Goal: Task Accomplishment & Management: Use online tool/utility

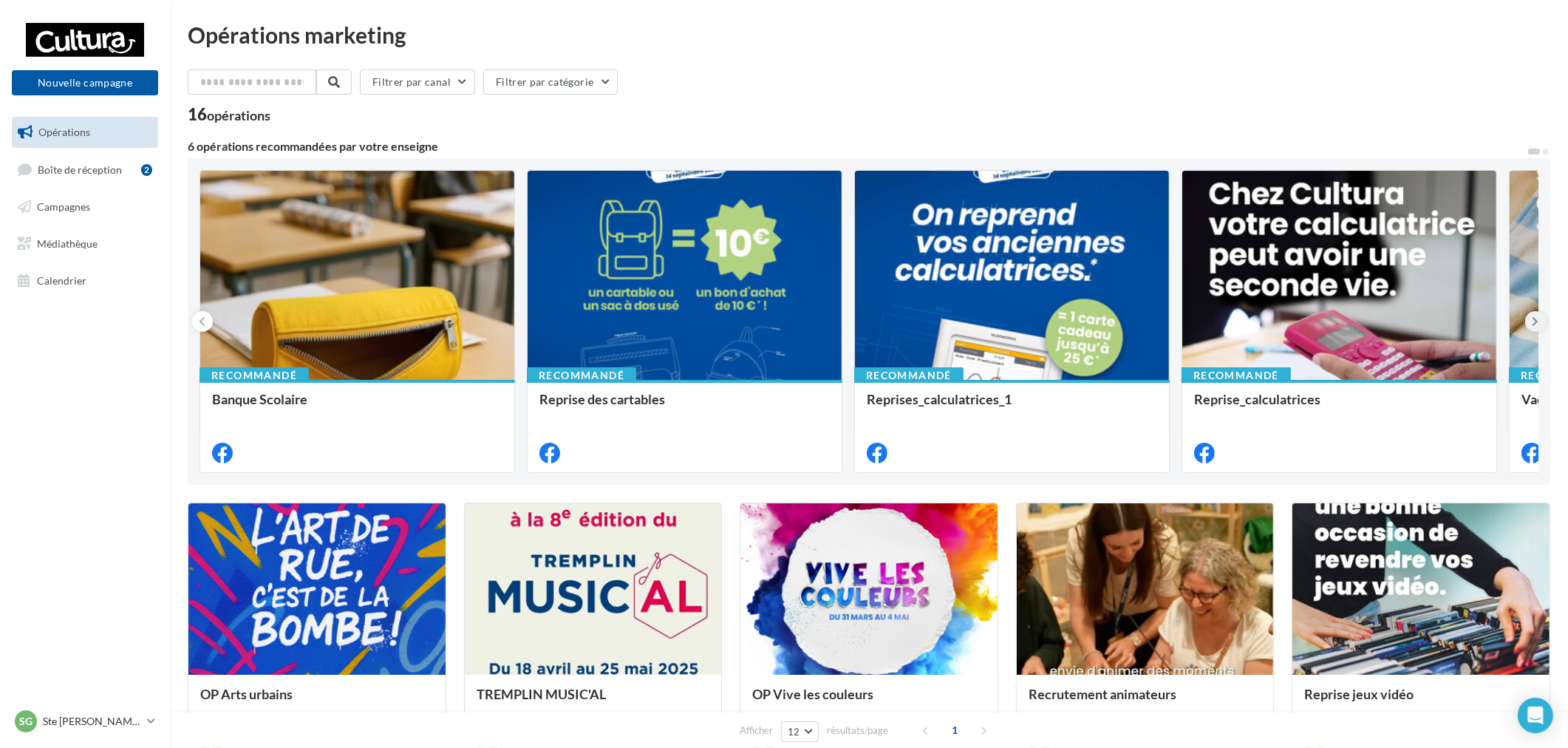
click at [1534, 323] on icon at bounding box center [1536, 321] width 7 height 15
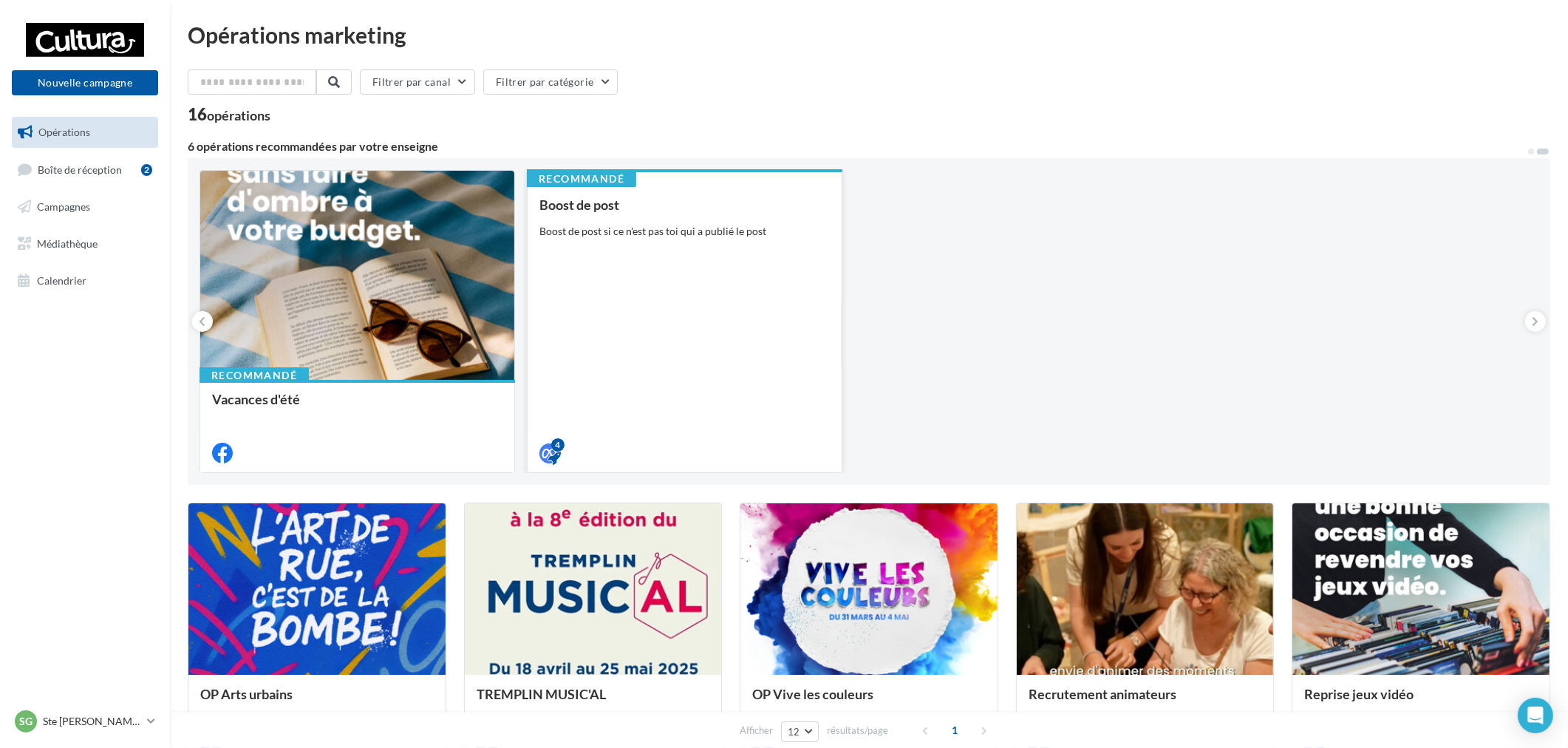
click at [796, 243] on div "Boost de post Boost de post si ce n'est pas toi qui a publié le post" at bounding box center [685, 328] width 291 height 261
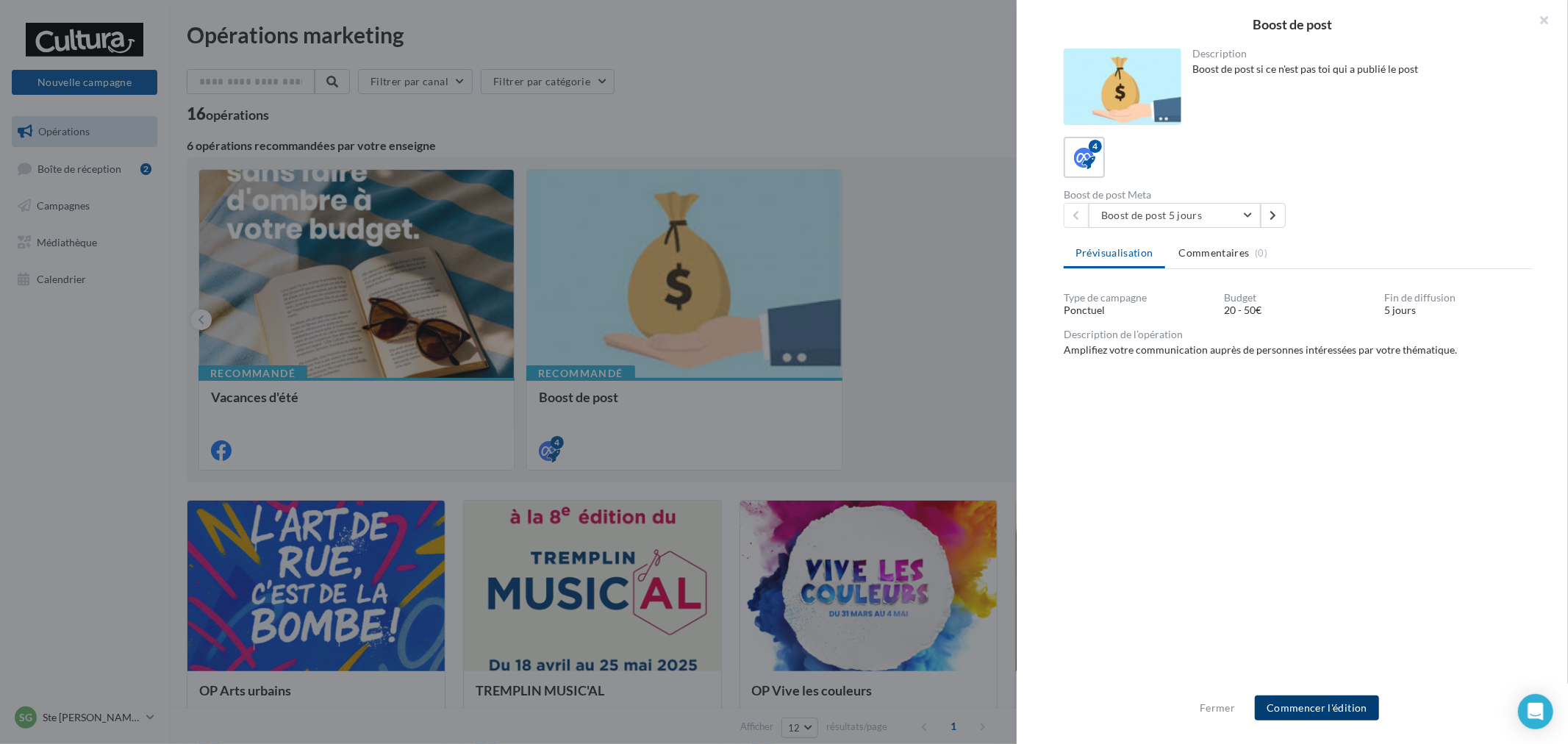
click at [1328, 706] on button "Commencer l'édition" at bounding box center [1317, 708] width 125 height 25
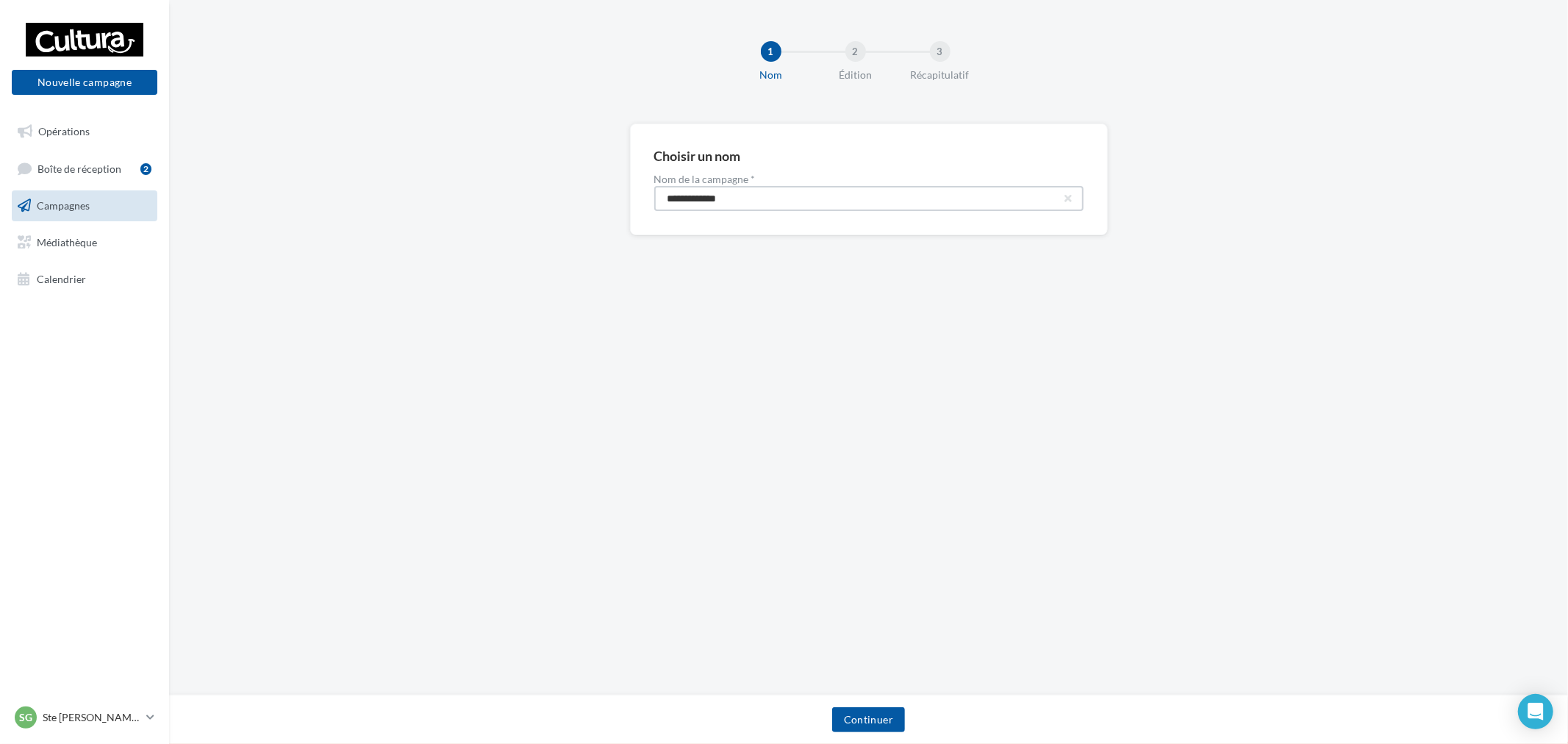
drag, startPoint x: 782, startPoint y: 197, endPoint x: 336, endPoint y: 142, distance: 449.4
click at [336, 142] on div "**********" at bounding box center [868, 203] width 1399 height 158
paste input "****"
type input "**********"
click at [882, 722] on button "Continuer" at bounding box center [868, 720] width 73 height 25
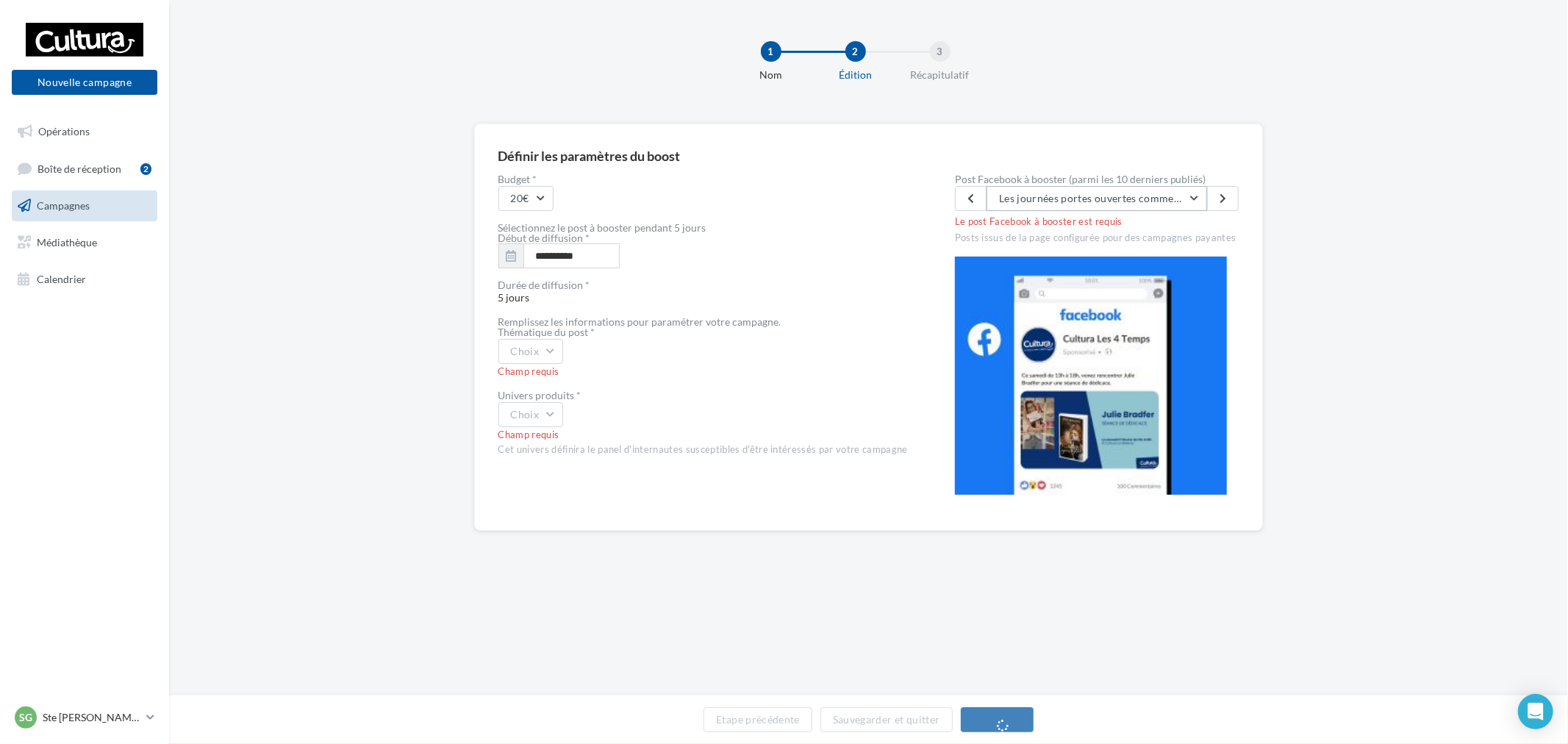
click at [1169, 209] on button "Les journées portes ouvertes commencent ce week-end 🎸 Les samedis [DATE], 6, [D…" at bounding box center [1097, 199] width 221 height 25
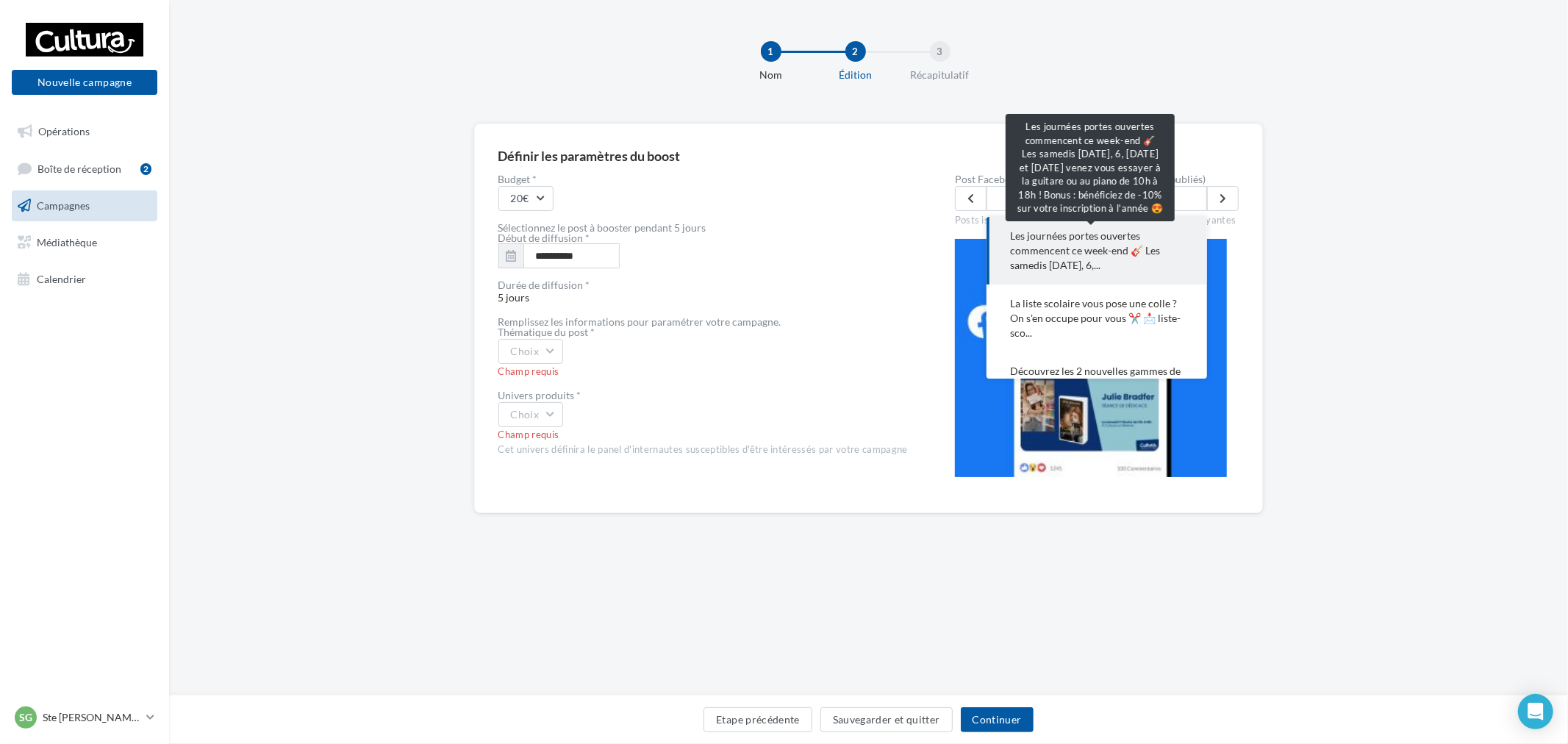
click at [1090, 245] on span "Les journées portes ouvertes commencent ce week-end 🎸 Les samedis [DATE], 6,..." at bounding box center [1097, 250] width 174 height 44
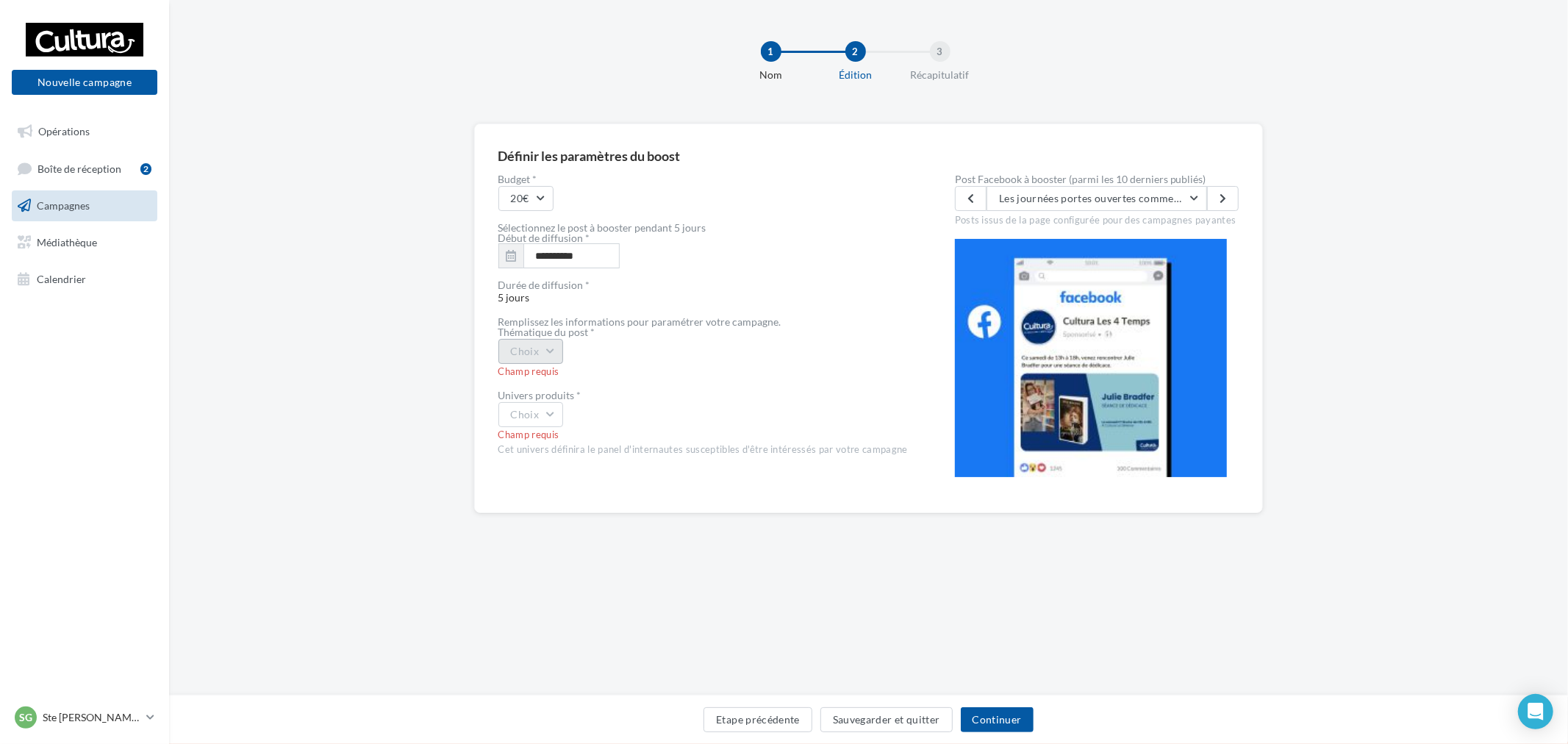
click at [506, 352] on button "Choix" at bounding box center [531, 352] width 65 height 25
click at [579, 382] on div "Evènement" at bounding box center [590, 390] width 182 height 38
click at [525, 392] on div "Univers produits *" at bounding box center [703, 395] width 409 height 10
click at [527, 432] on div "Champ requis" at bounding box center [703, 435] width 409 height 13
click at [534, 413] on button "Choix" at bounding box center [531, 415] width 65 height 25
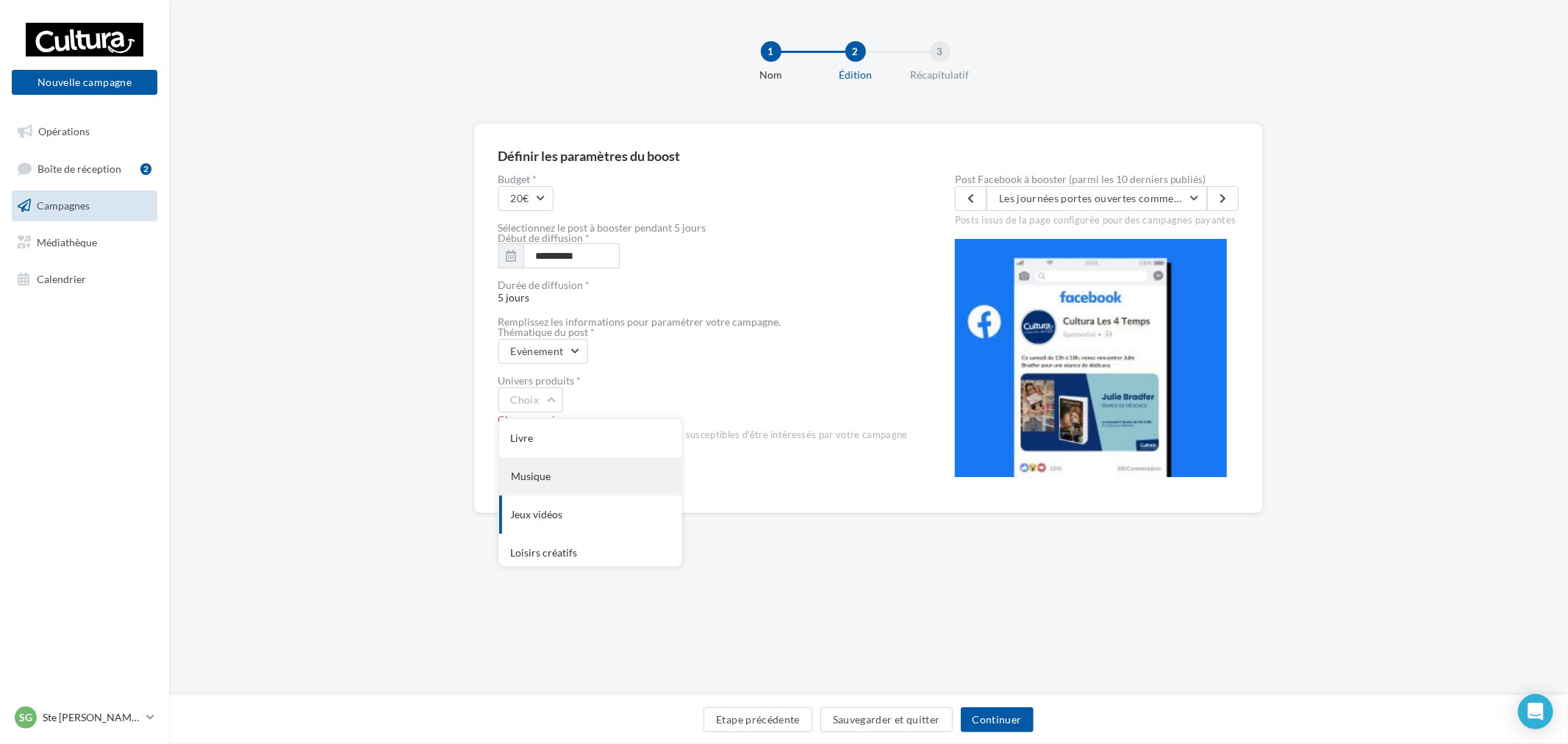
click at [586, 458] on div "Musique" at bounding box center [590, 477] width 182 height 38
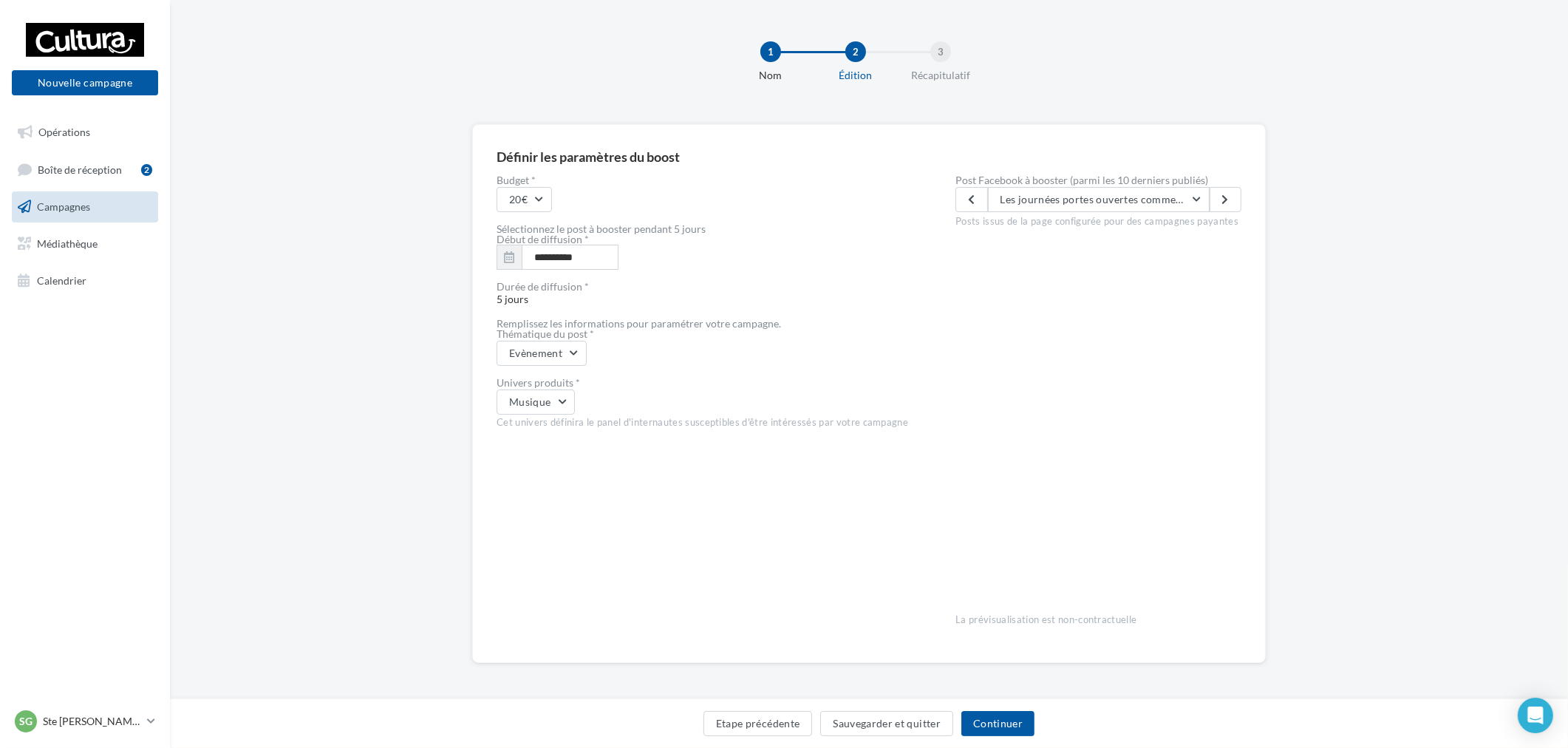
drag, startPoint x: 1230, startPoint y: 309, endPoint x: 1228, endPoint y: 322, distance: 13.2
click at [1230, 316] on div "Post Facebook à booster (parmi les 10 derniers publiés) Les journées portes ouv…" at bounding box center [1099, 407] width 286 height 463
click at [1014, 717] on button "Continuer" at bounding box center [998, 724] width 73 height 26
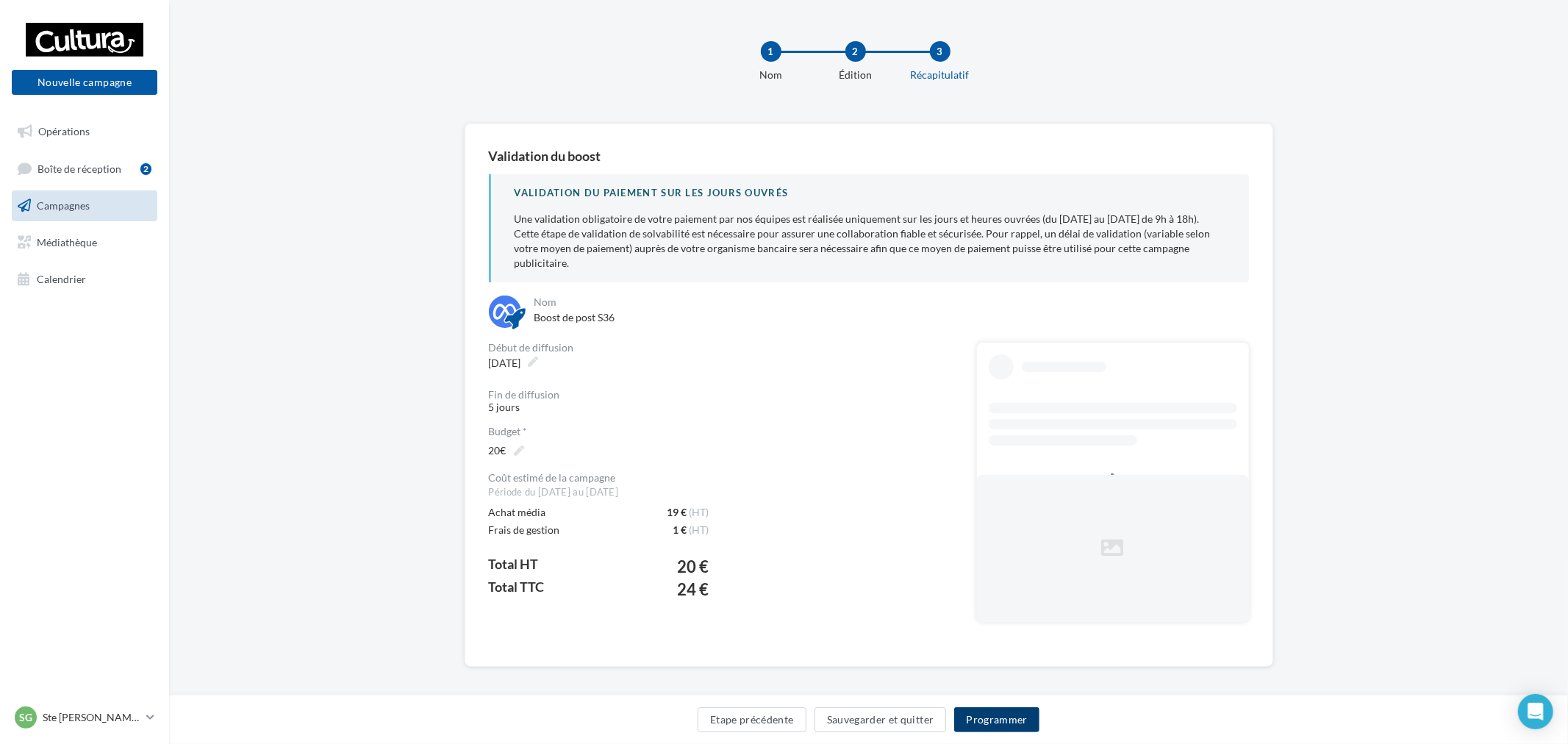
click at [1002, 718] on button "Programmer" at bounding box center [997, 720] width 85 height 25
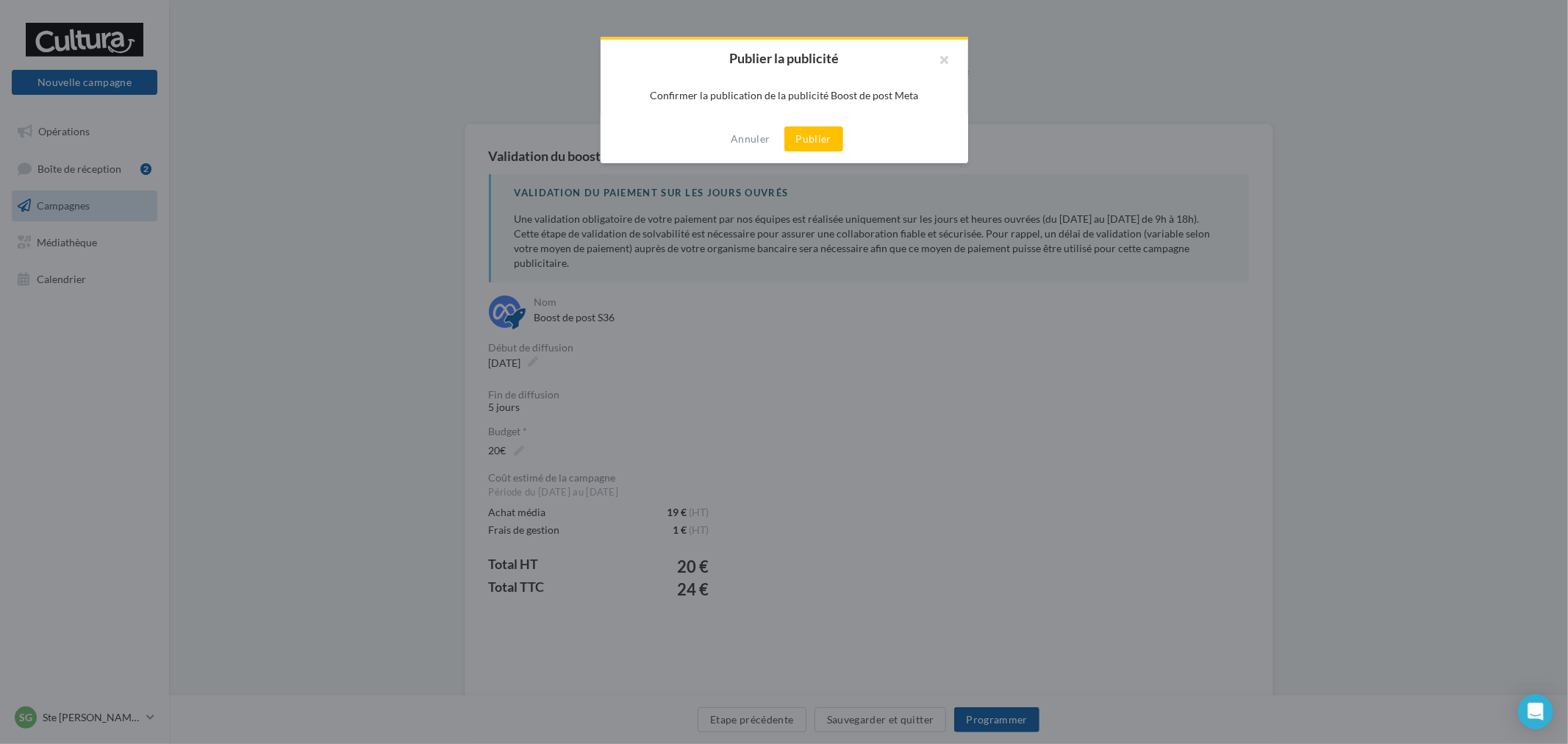
click at [820, 135] on button "Publier" at bounding box center [814, 138] width 58 height 25
